Goal: Register for event/course

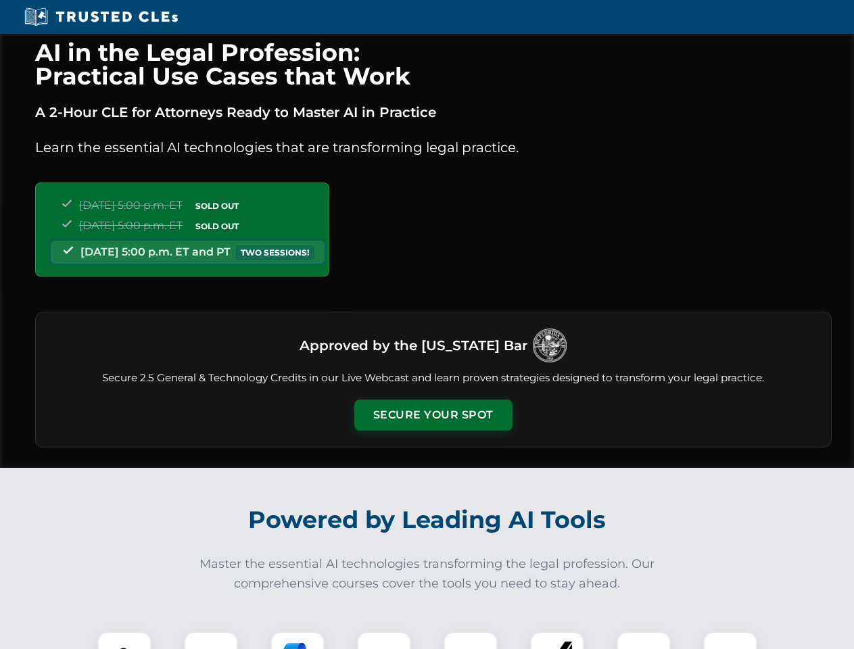
click at [433, 415] on button "Secure Your Spot" at bounding box center [433, 415] width 158 height 31
click at [124, 641] on img at bounding box center [124, 658] width 39 height 39
click at [211, 641] on div at bounding box center [211, 659] width 54 height 54
